Goal: Information Seeking & Learning: Find specific fact

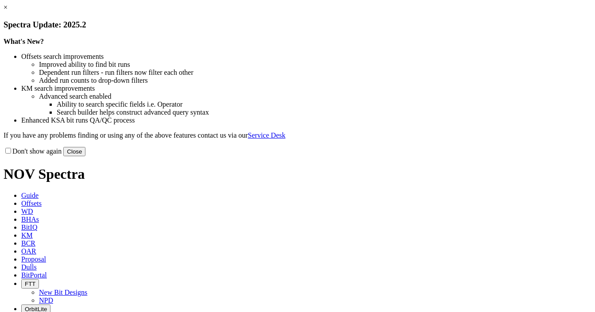
click at [8, 11] on link "×" at bounding box center [6, 8] width 4 height 8
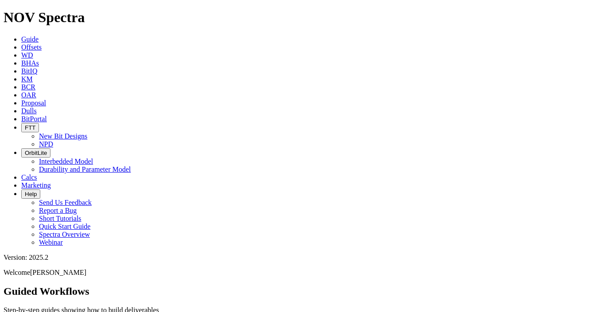
click at [37, 107] on span "Dulls" at bounding box center [29, 111] width 16 height 8
paste input "A301692"
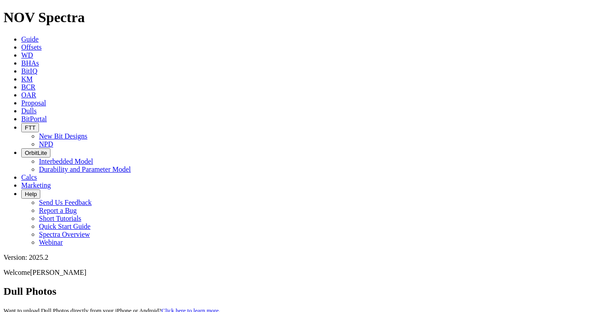
paste input "16270"
type input "A316270"
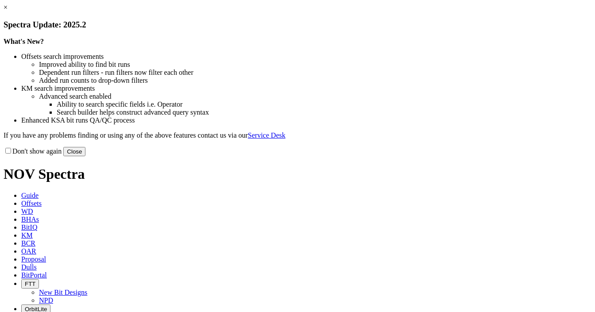
click at [85, 156] on button "Close" at bounding box center [74, 151] width 22 height 9
click at [8, 11] on link "×" at bounding box center [6, 8] width 4 height 8
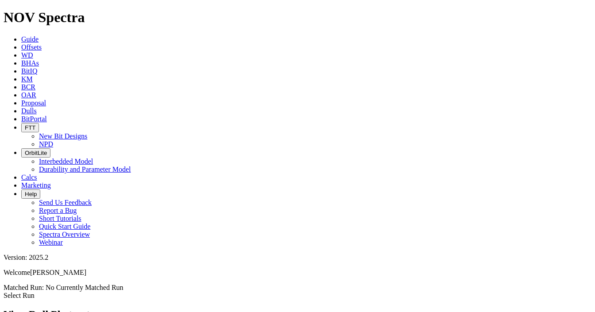
scroll to position [578, 0]
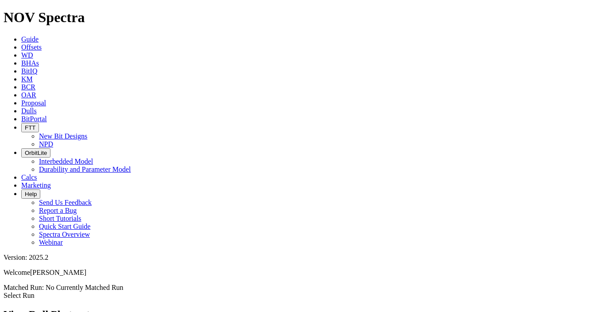
copy span "A301692"
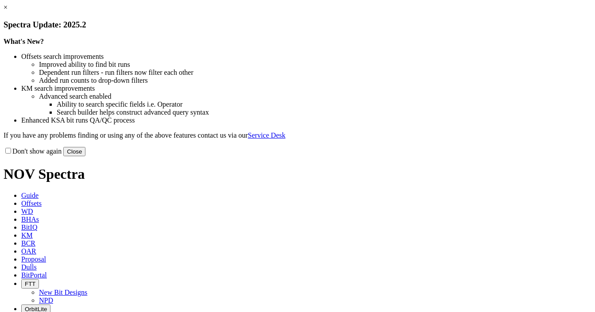
click at [85, 156] on button "Close" at bounding box center [74, 151] width 22 height 9
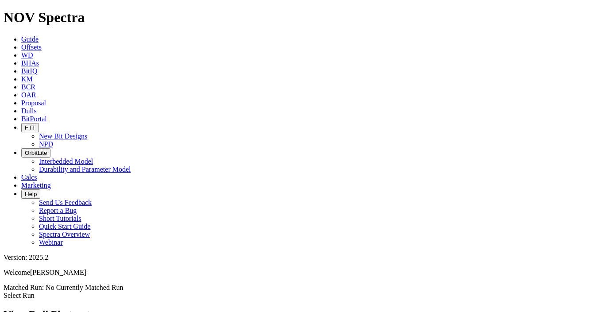
scroll to position [71, 0]
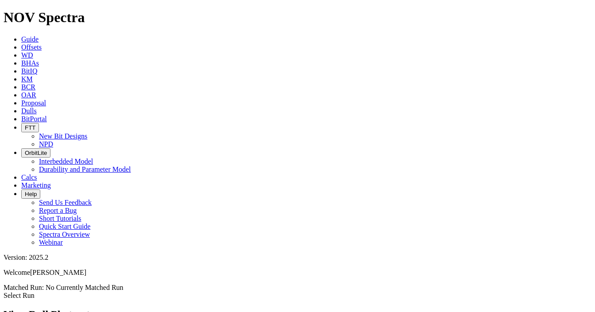
scroll to position [850, 0]
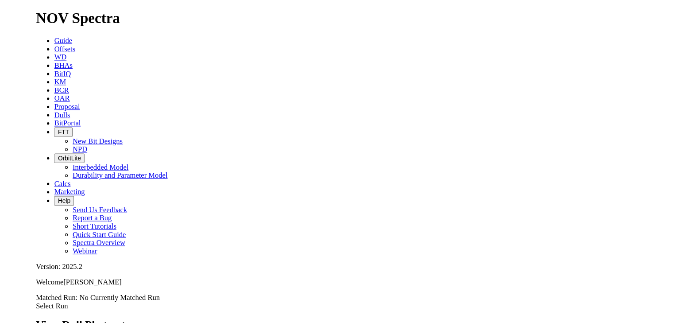
scroll to position [648, 0]
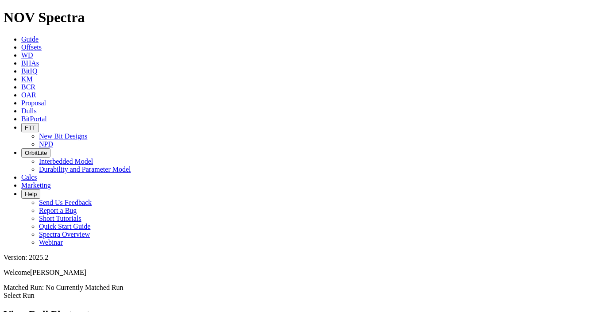
drag, startPoint x: 268, startPoint y: 14, endPoint x: 302, endPoint y: 34, distance: 38.9
click at [37, 107] on span "Dulls" at bounding box center [29, 111] width 16 height 8
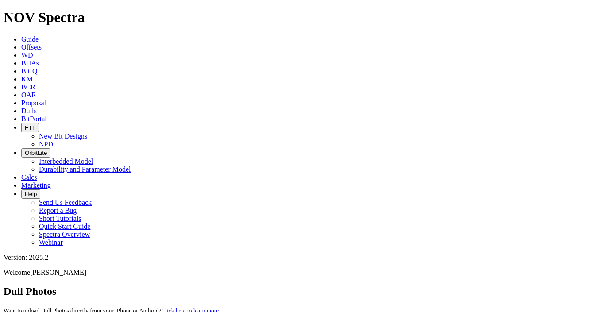
click at [428, 286] on div "Dull Photos Want to upload Dull Photos directly from your iPhone or Android? Cl…" at bounding box center [298, 309] width 588 height 47
paste input "a320050"
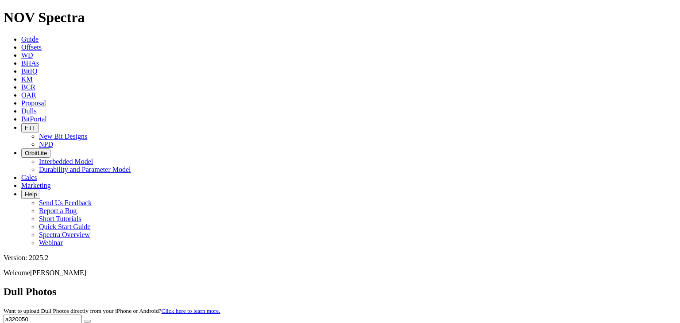
click at [82, 312] on input "a320050" at bounding box center [43, 318] width 78 height 9
paste input "A318684"
click at [82, 312] on input "A318684" at bounding box center [43, 318] width 78 height 9
type input "A318684"
click at [91, 312] on button "submit" at bounding box center [87, 321] width 7 height 3
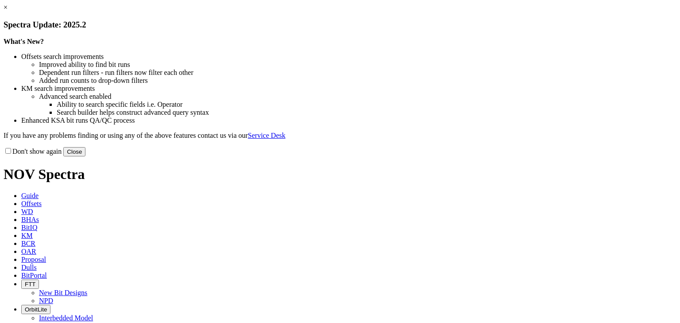
click at [8, 11] on link "×" at bounding box center [6, 8] width 4 height 8
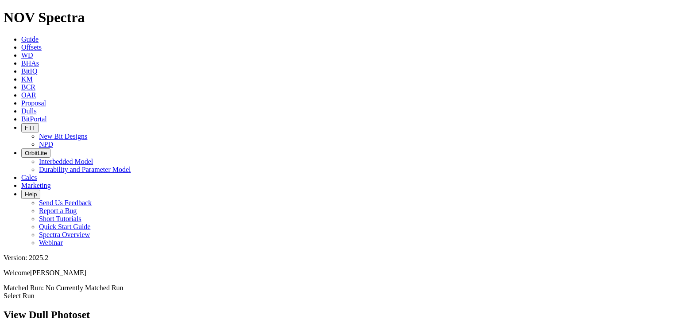
scroll to position [842, 0]
click at [21, 107] on icon at bounding box center [21, 111] width 0 height 8
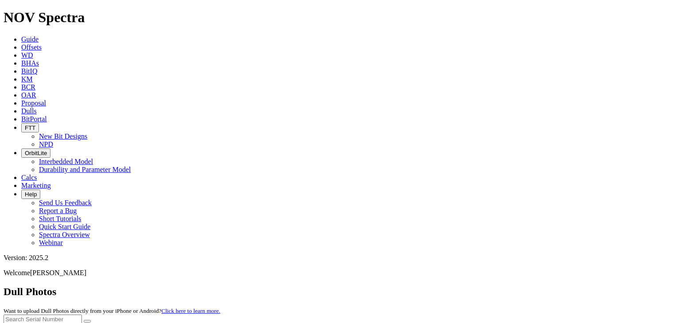
click at [82, 314] on input "text" at bounding box center [43, 318] width 78 height 9
paste input "A320681"
type input "A320681"
click at [87, 321] on icon "submit" at bounding box center [87, 321] width 0 height 0
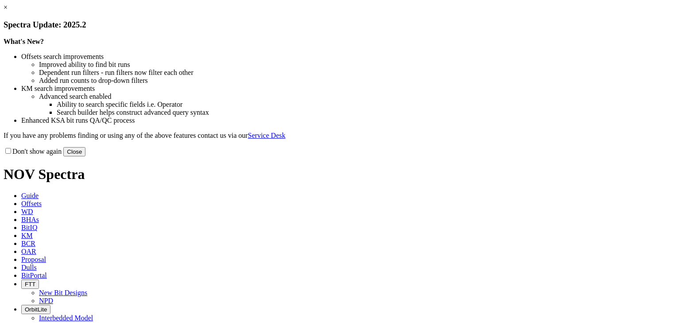
click at [8, 11] on link "×" at bounding box center [6, 8] width 4 height 8
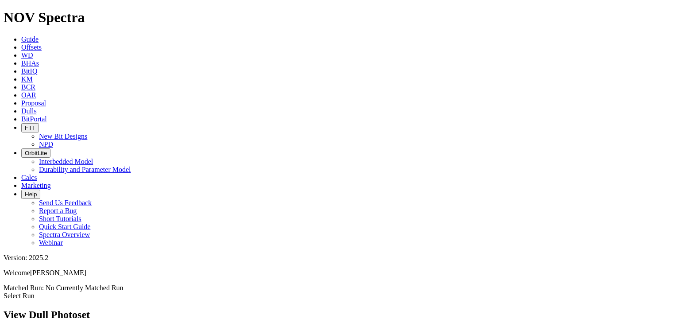
click at [37, 107] on span "Dulls" at bounding box center [29, 111] width 16 height 8
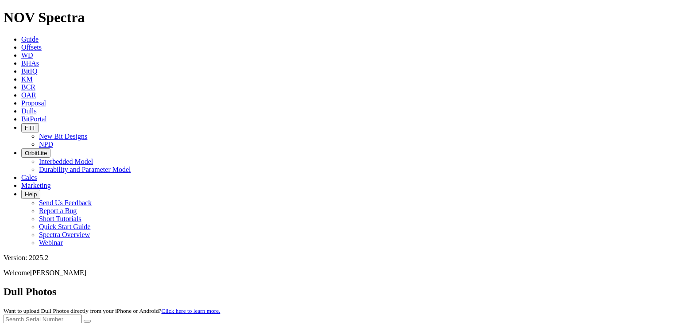
click at [82, 314] on input "text" at bounding box center [43, 318] width 78 height 9
paste input "A320073"
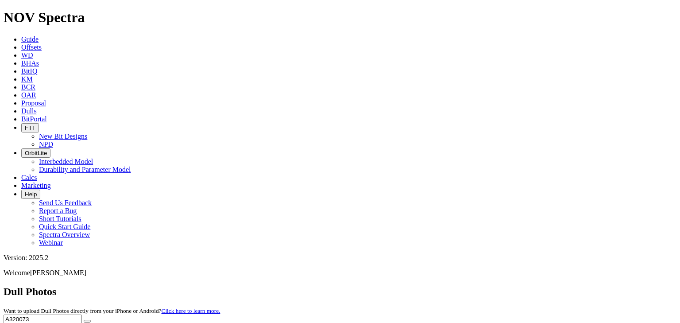
type input "A320073"
click at [91, 320] on button "submit" at bounding box center [87, 321] width 7 height 3
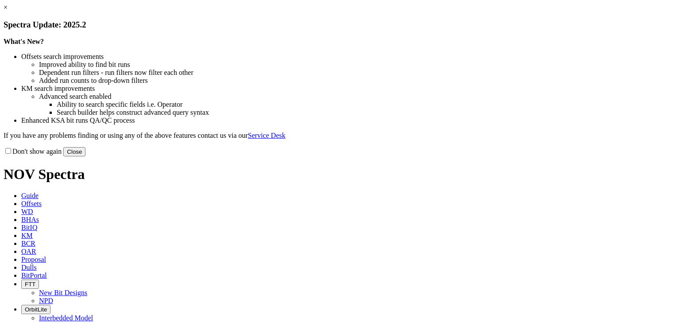
click at [8, 11] on link "×" at bounding box center [6, 8] width 4 height 8
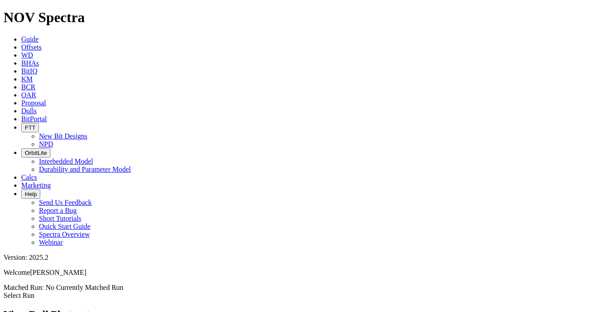
scroll to position [124, 0]
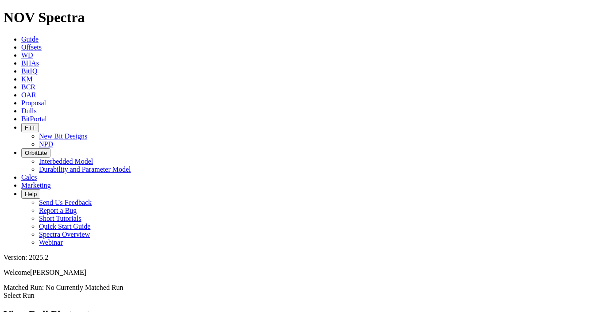
scroll to position [912, 0]
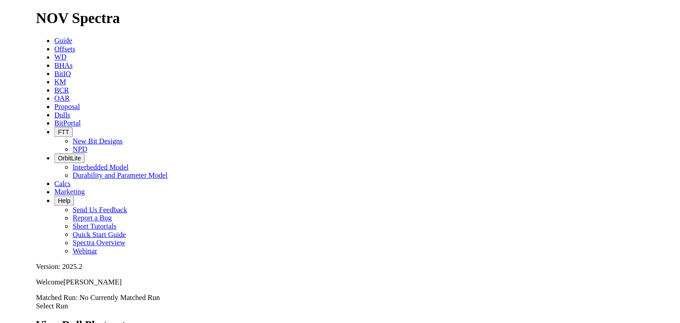
scroll to position [638, 0]
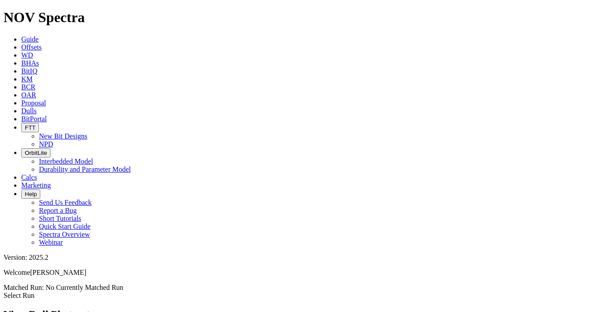
click at [37, 107] on span "Dulls" at bounding box center [29, 111] width 16 height 8
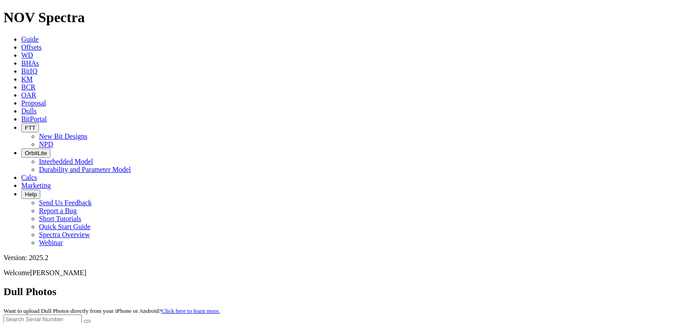
click at [82, 314] on input "text" at bounding box center [43, 318] width 78 height 9
paste input "A317873"
click at [87, 321] on icon "submit" at bounding box center [87, 321] width 0 height 0
click at [82, 314] on input "A317873" at bounding box center [43, 318] width 78 height 9
paste input "0175"
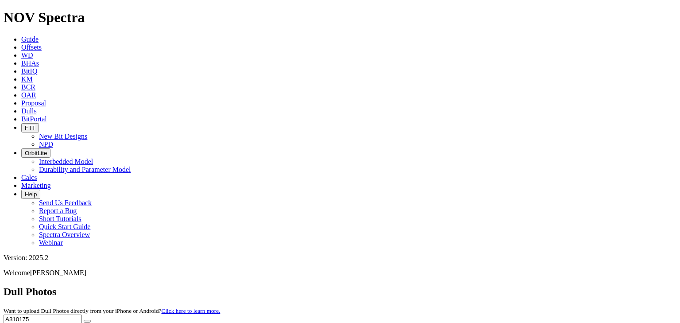
click at [91, 320] on button "submit" at bounding box center [87, 321] width 7 height 3
click at [82, 314] on input "A310175" at bounding box center [43, 318] width 78 height 9
paste input "7873"
type input "A317873"
click at [87, 321] on icon "submit" at bounding box center [87, 321] width 0 height 0
